Goal: Task Accomplishment & Management: Manage account settings

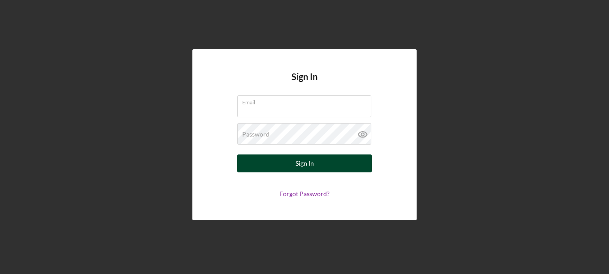
type input "[EMAIL_ADDRESS][DOMAIN_NAME]"
click at [282, 165] on button "Sign In" at bounding box center [304, 164] width 135 height 18
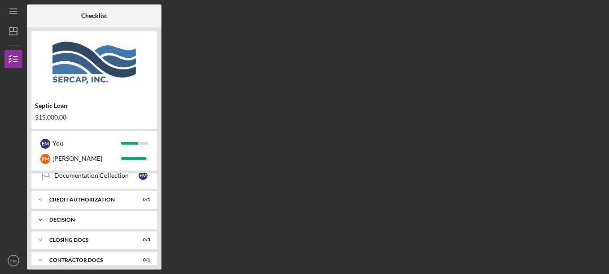
scroll to position [226, 0]
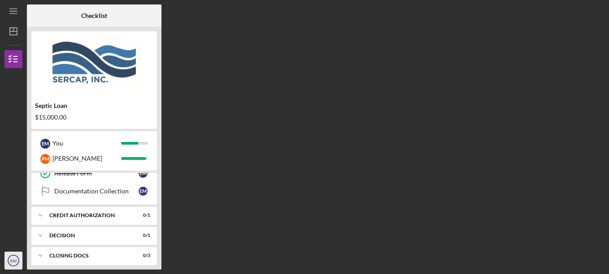
click at [16, 263] on text "EM" at bounding box center [13, 261] width 6 height 5
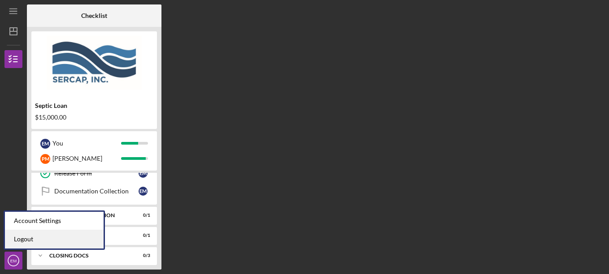
click at [17, 241] on link "Logout" at bounding box center [54, 240] width 99 height 18
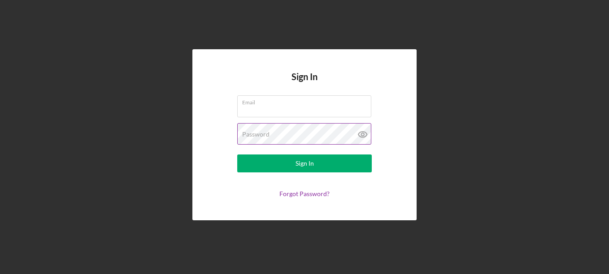
type input "[EMAIL_ADDRESS][DOMAIN_NAME]"
